Goal: Find specific page/section

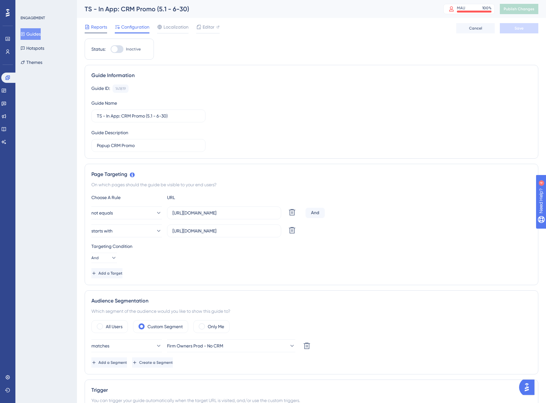
click at [87, 25] on icon at bounding box center [87, 26] width 5 height 5
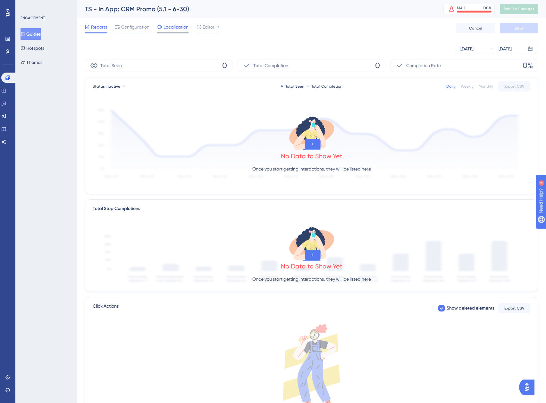
click at [180, 28] on span "Localization" at bounding box center [176, 27] width 25 height 8
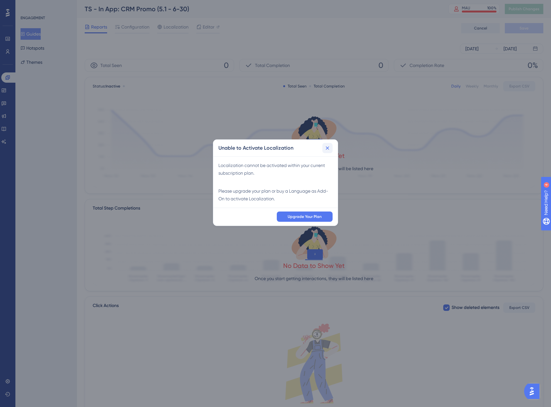
click at [328, 147] on icon at bounding box center [328, 149] width 4 height 4
